Goal: Task Accomplishment & Management: Complete application form

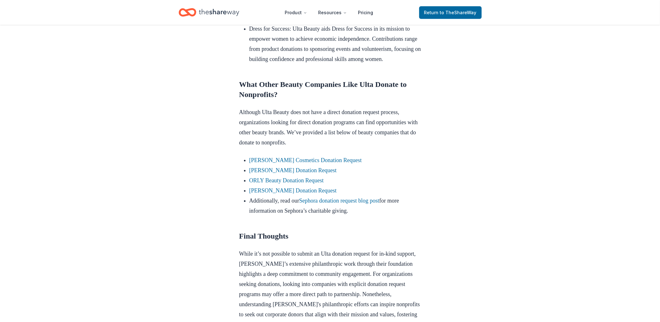
scroll to position [491, 0]
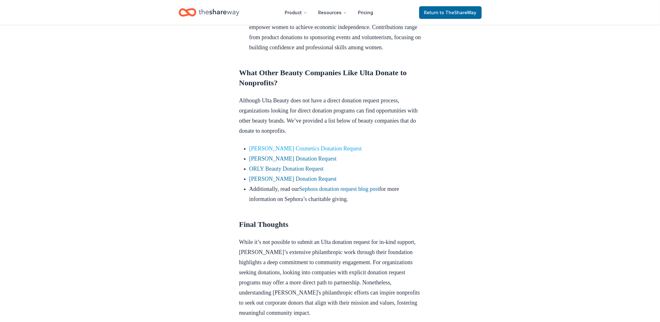
click at [327, 152] on link "[PERSON_NAME] Cosmetics Donation Request" at bounding box center [306, 148] width 112 height 6
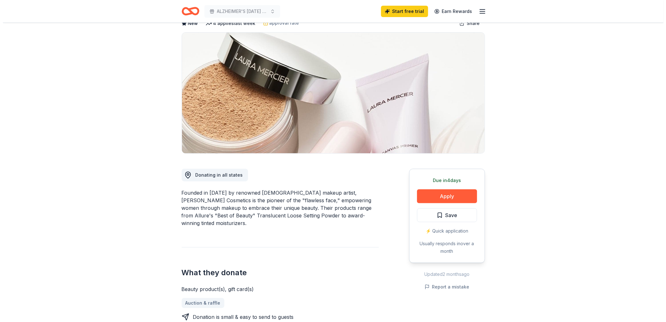
scroll to position [105, 0]
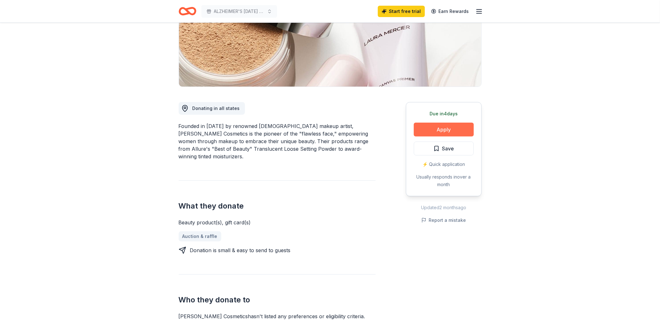
click at [436, 131] on button "Apply" at bounding box center [444, 130] width 60 height 14
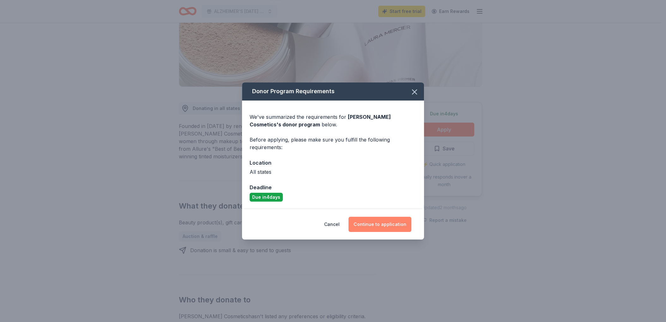
click at [375, 220] on button "Continue to application" at bounding box center [379, 224] width 63 height 15
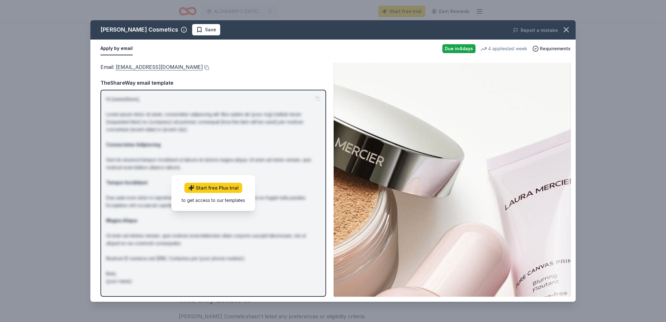
click at [177, 66] on link "contact_us@lauramercier.com" at bounding box center [159, 67] width 87 height 8
click at [177, 67] on link "contact_us@lauramercier.com" at bounding box center [159, 67] width 87 height 8
click at [124, 47] on button "Apply by email" at bounding box center [116, 48] width 32 height 13
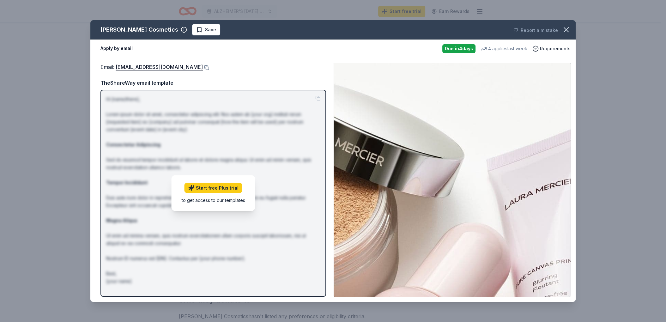
click at [124, 47] on button "Apply by email" at bounding box center [116, 48] width 32 height 13
click at [121, 46] on button "Apply by email" at bounding box center [116, 48] width 32 height 13
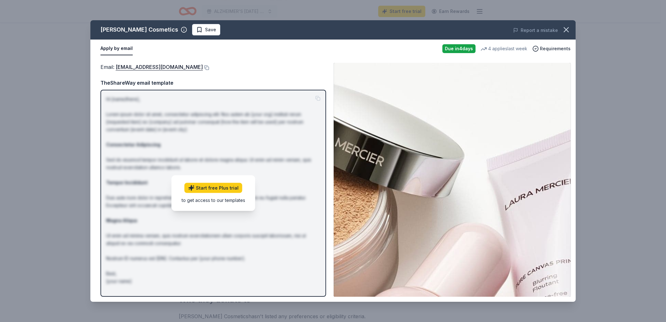
click at [121, 46] on button "Apply by email" at bounding box center [116, 48] width 32 height 13
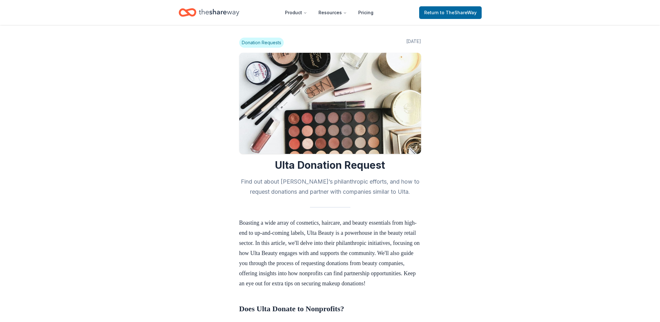
scroll to position [491, 0]
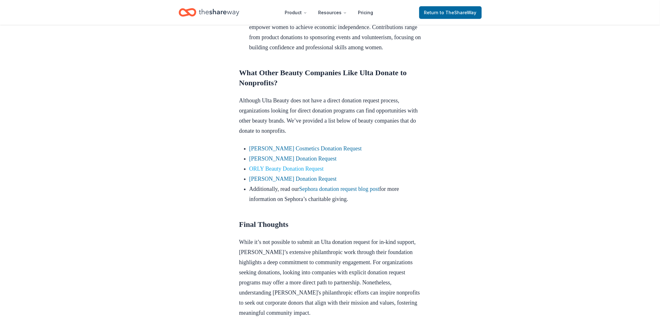
click at [264, 172] on link "ORLY Beauty Donation Request" at bounding box center [287, 168] width 75 height 6
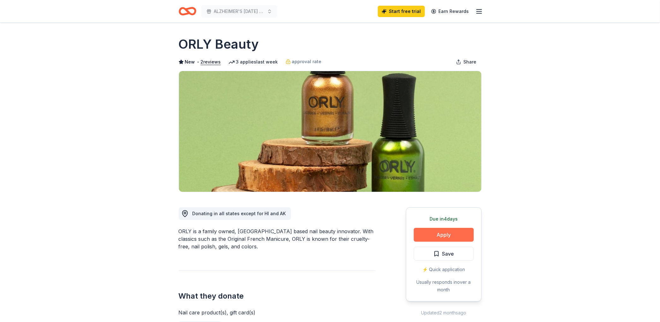
click at [448, 232] on button "Apply" at bounding box center [444, 235] width 60 height 14
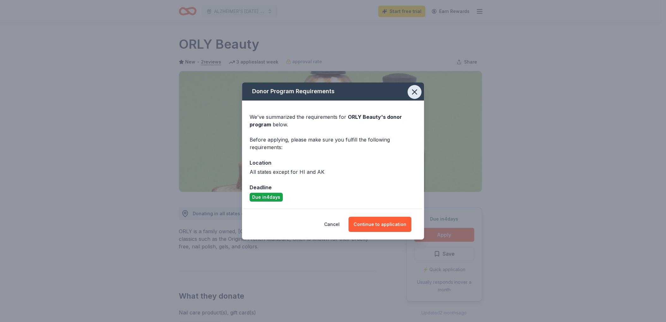
click at [416, 90] on icon "button" at bounding box center [414, 91] width 9 height 9
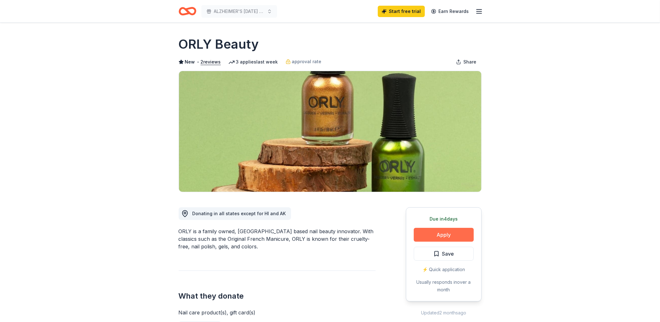
click at [424, 232] on button "Apply" at bounding box center [444, 235] width 60 height 14
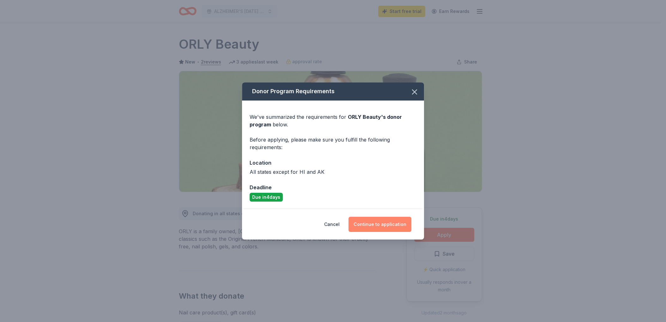
click at [374, 224] on button "Continue to application" at bounding box center [379, 224] width 63 height 15
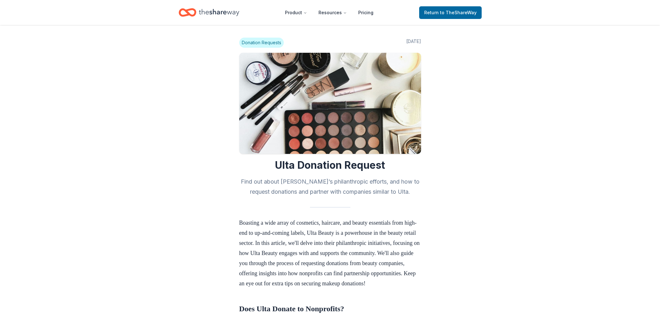
scroll to position [491, 0]
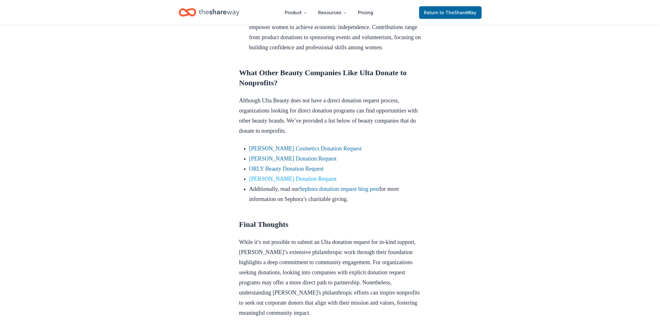
click at [280, 182] on link "[PERSON_NAME] Donation Request" at bounding box center [293, 179] width 87 height 6
click at [292, 182] on link "[PERSON_NAME] Donation Request" at bounding box center [293, 179] width 87 height 6
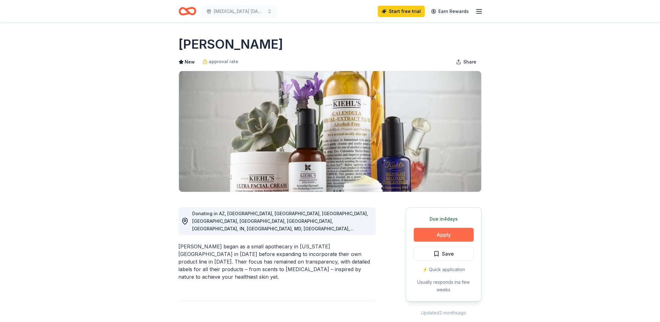
click at [448, 234] on button "Apply" at bounding box center [444, 235] width 60 height 14
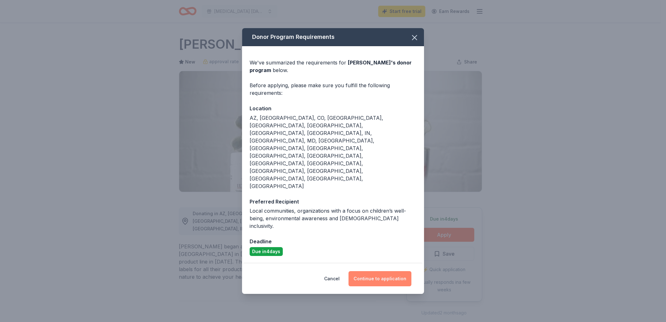
click at [380, 271] on button "Continue to application" at bounding box center [379, 278] width 63 height 15
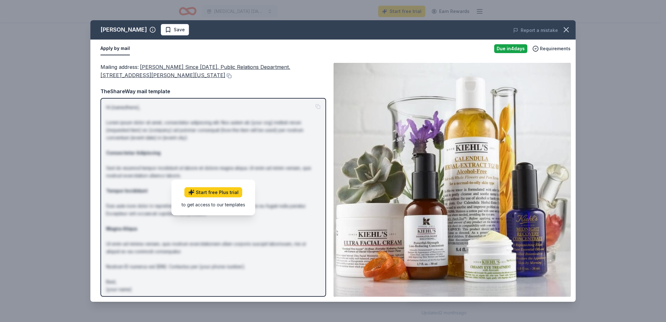
click at [119, 49] on button "Apply by mail" at bounding box center [114, 48] width 29 height 13
